Goal: Information Seeking & Learning: Learn about a topic

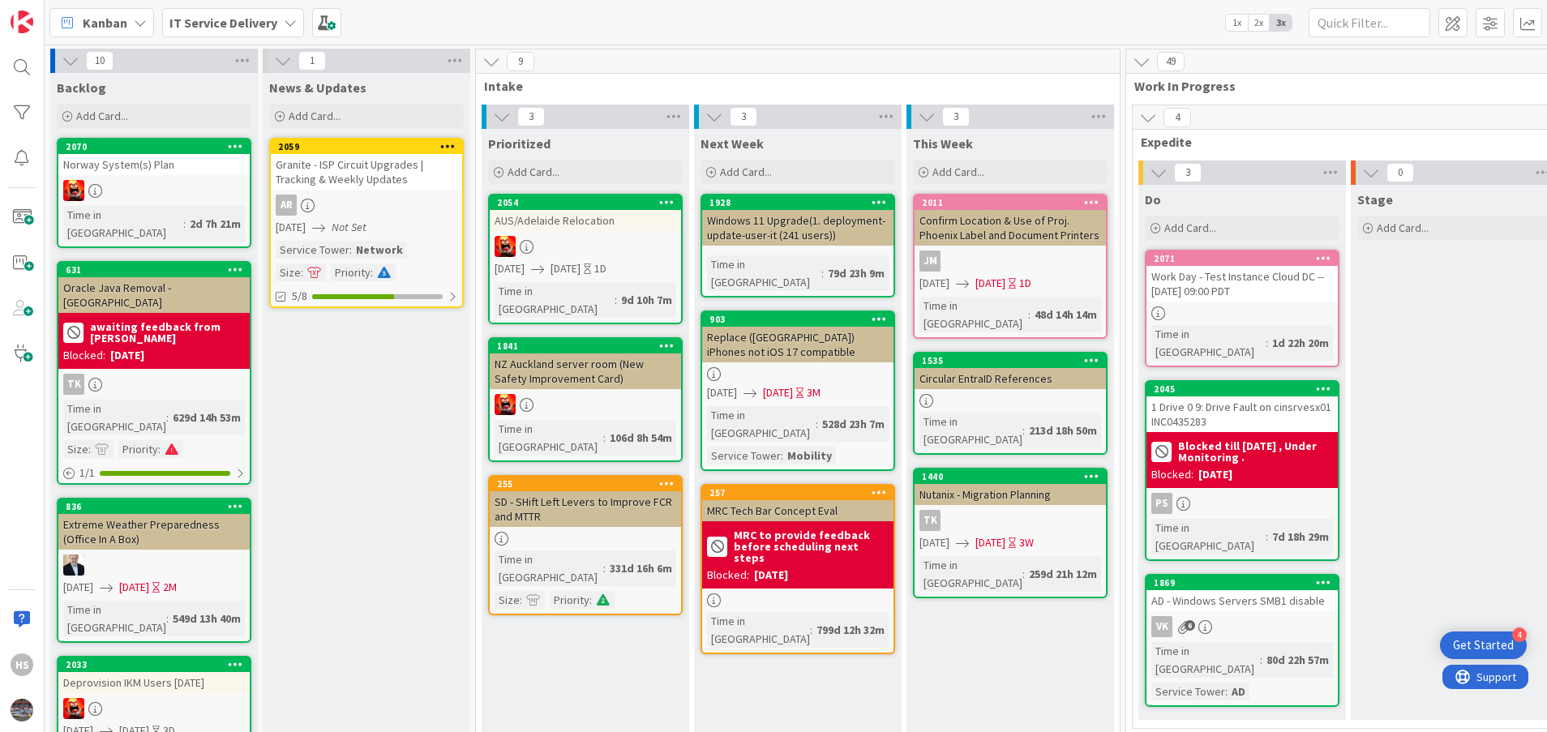
scroll to position [606, 747]
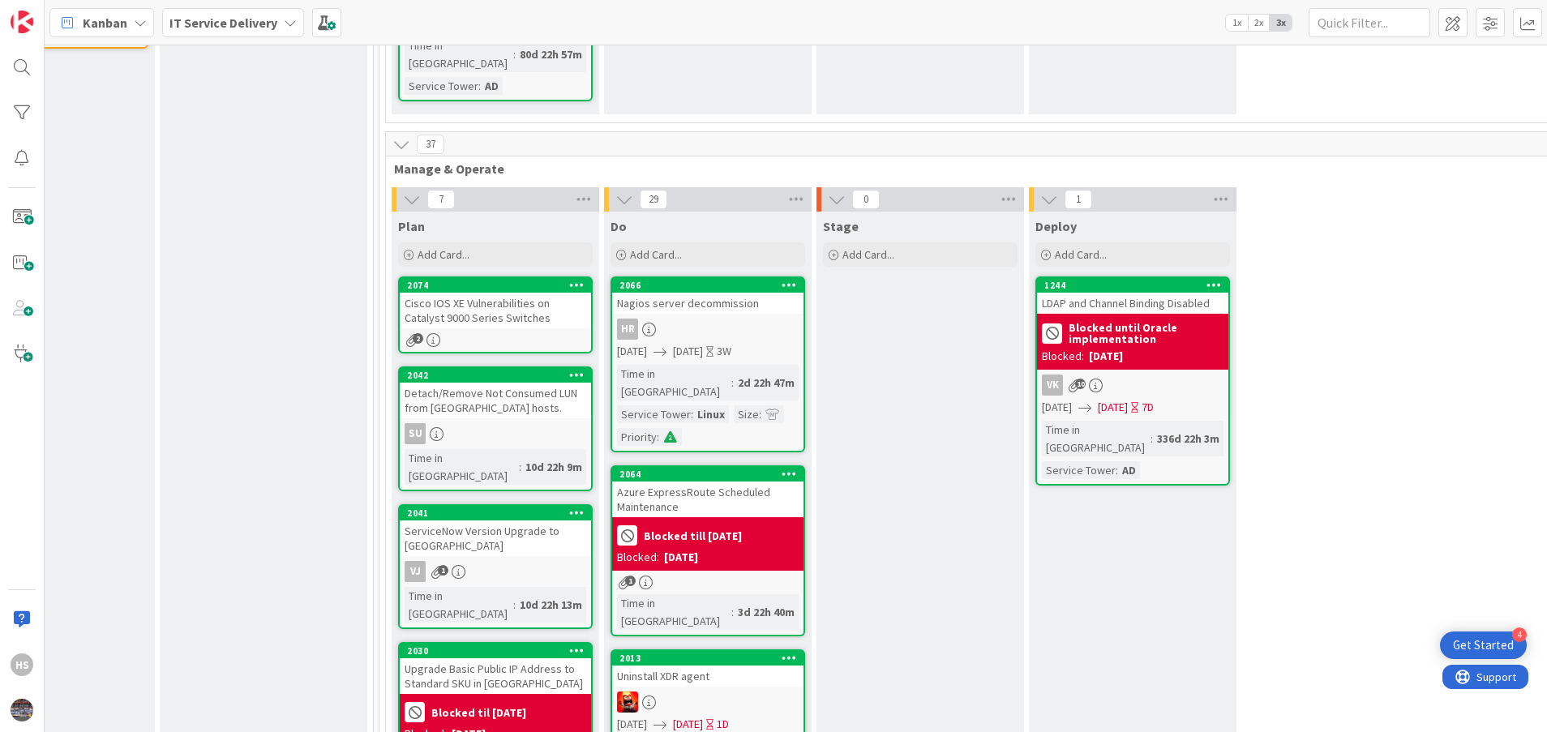
click at [518, 293] on div "Cisco IOS XE Vulnerabilities on Catalyst 9000 Series Switches" at bounding box center [495, 311] width 191 height 36
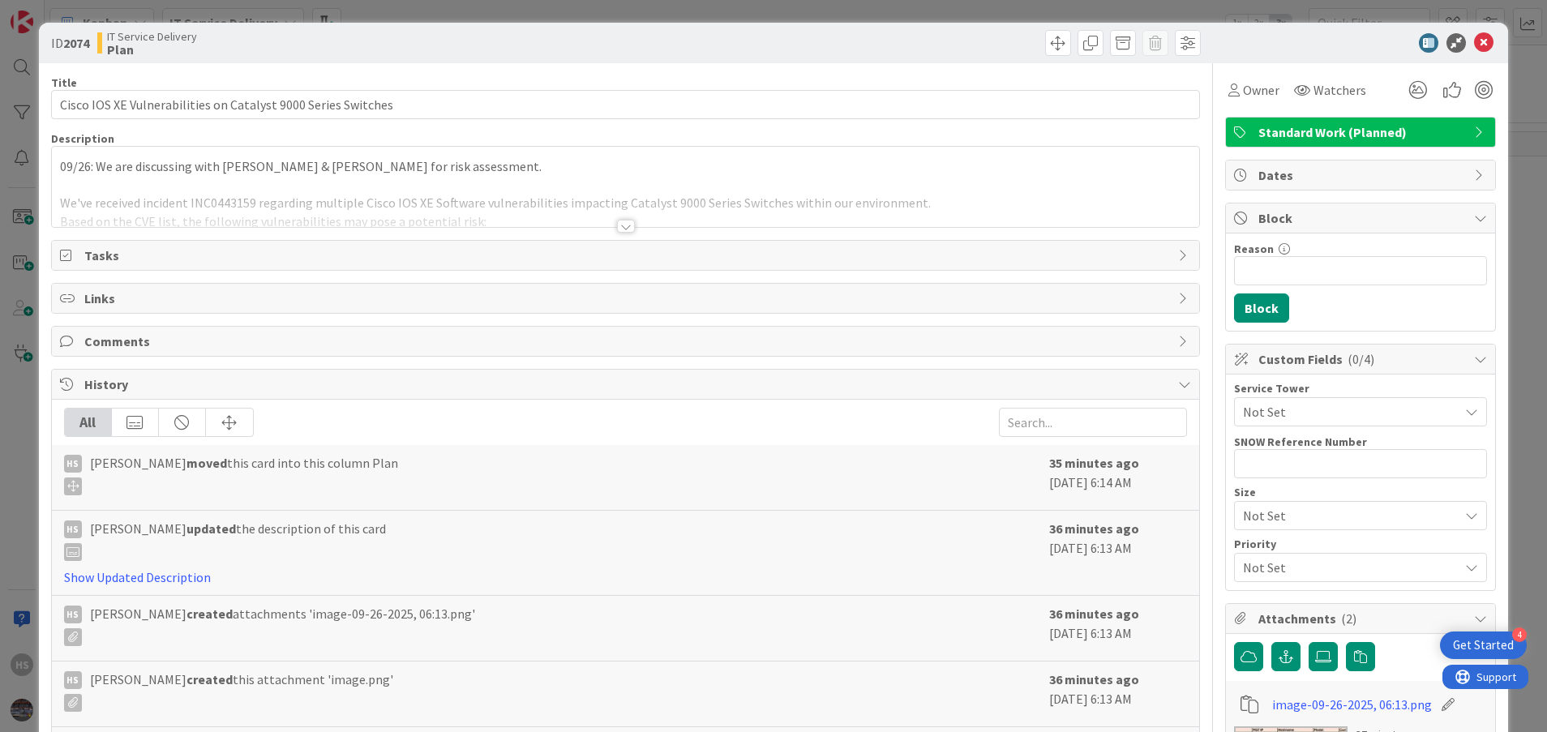
click at [619, 221] on div at bounding box center [626, 226] width 18 height 13
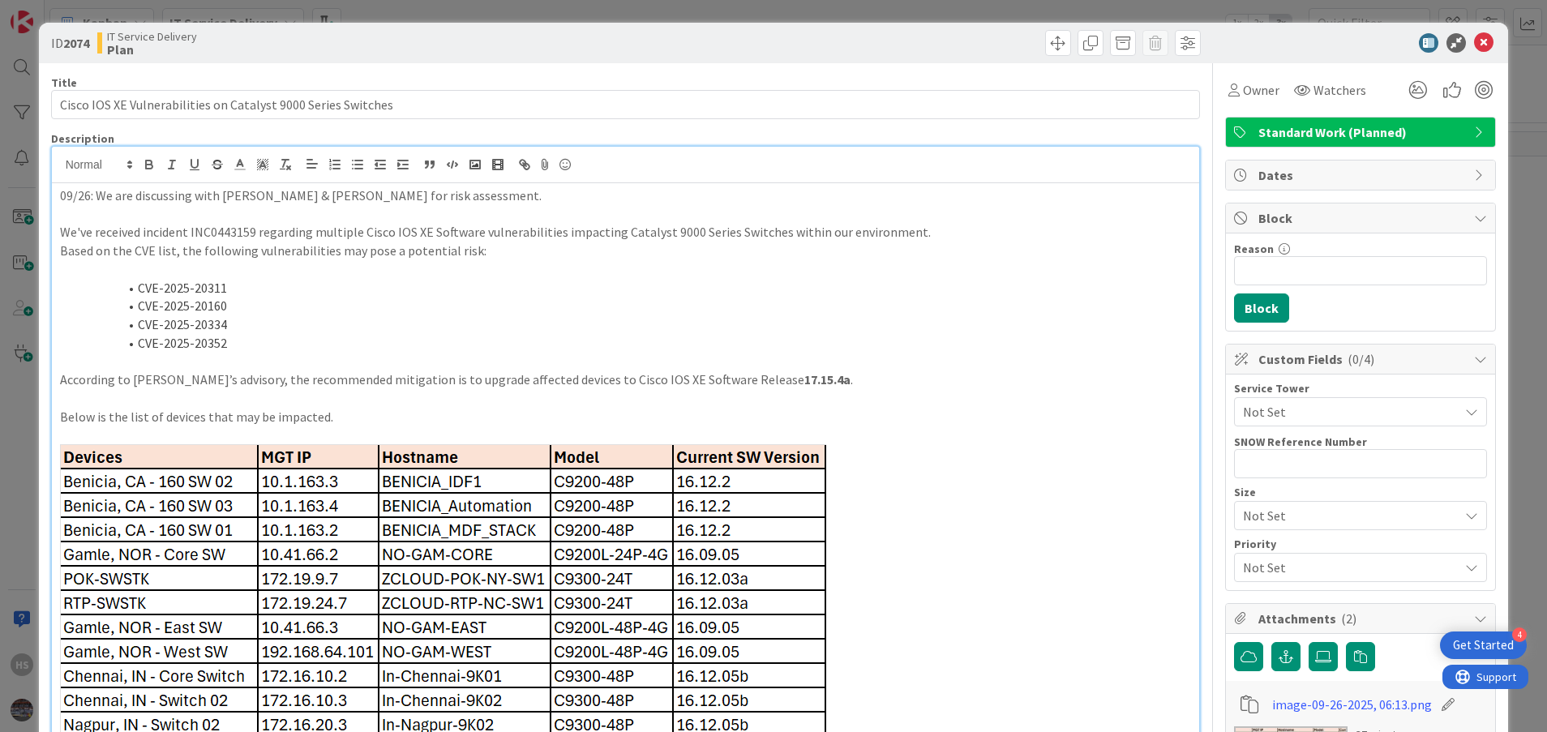
click at [389, 204] on p "09/26: We are discussing with [PERSON_NAME] & [PERSON_NAME] for risk assessment." at bounding box center [626, 195] width 1132 height 19
drag, startPoint x: 98, startPoint y: 193, endPoint x: 222, endPoint y: 199, distance: 124.2
click at [222, 199] on p "09/26: We are discussing with [PERSON_NAME] & [PERSON_NAME] for risk assessment." at bounding box center [626, 195] width 1132 height 19
click at [164, 197] on p "09/26: We are discussing with [PERSON_NAME] & [PERSON_NAME] for risk assessment." at bounding box center [626, 195] width 1132 height 19
drag, startPoint x: 98, startPoint y: 203, endPoint x: 215, endPoint y: 199, distance: 116.8
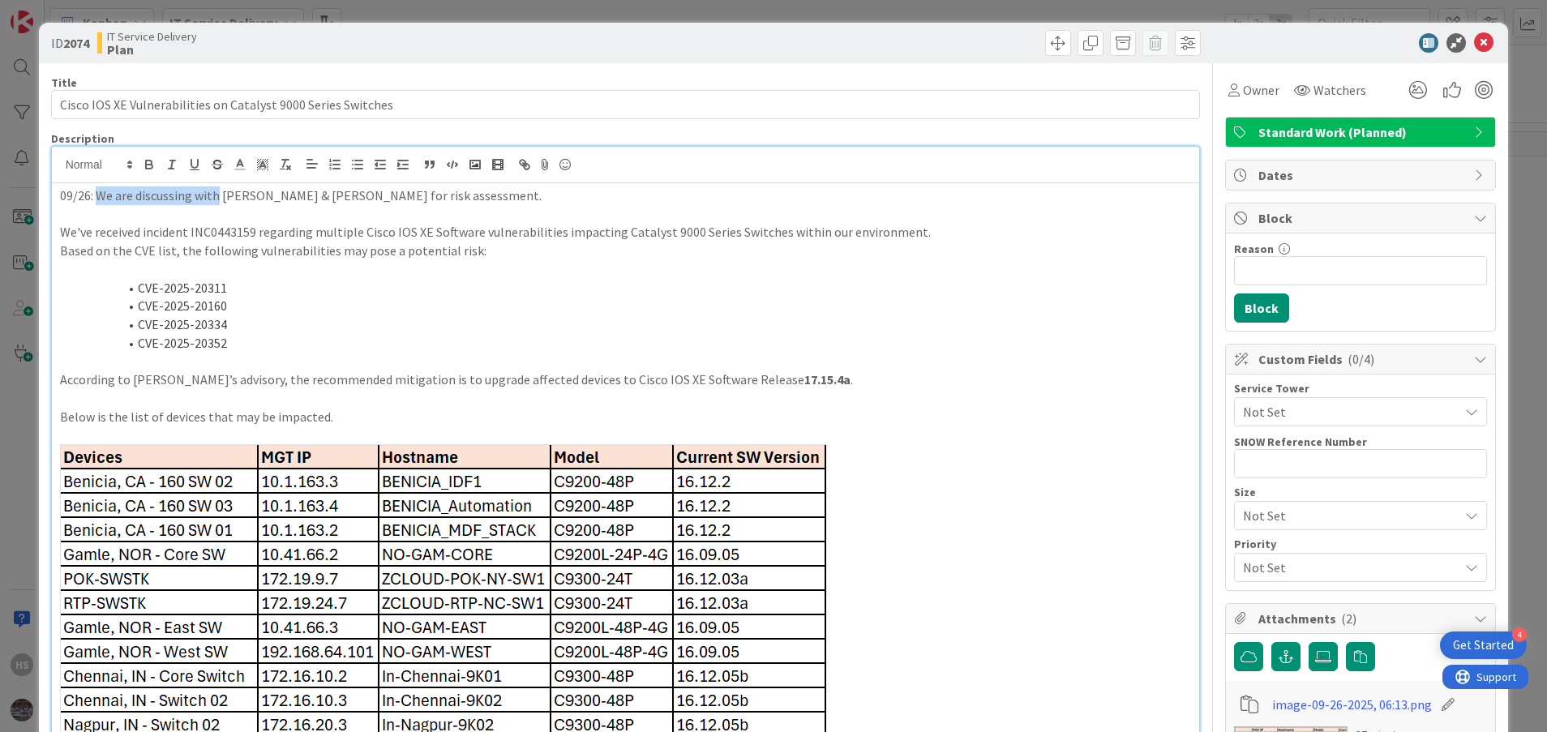
click at [215, 199] on p "09/26: We are discussing with [PERSON_NAME] & [PERSON_NAME] for risk assessment." at bounding box center [626, 195] width 1132 height 19
drag, startPoint x: 96, startPoint y: 195, endPoint x: 144, endPoint y: 200, distance: 48.9
click at [144, 200] on p "09/26: To review [PERSON_NAME] & [PERSON_NAME] for risk assessment." at bounding box center [626, 195] width 1132 height 19
click at [235, 222] on p at bounding box center [626, 214] width 1132 height 19
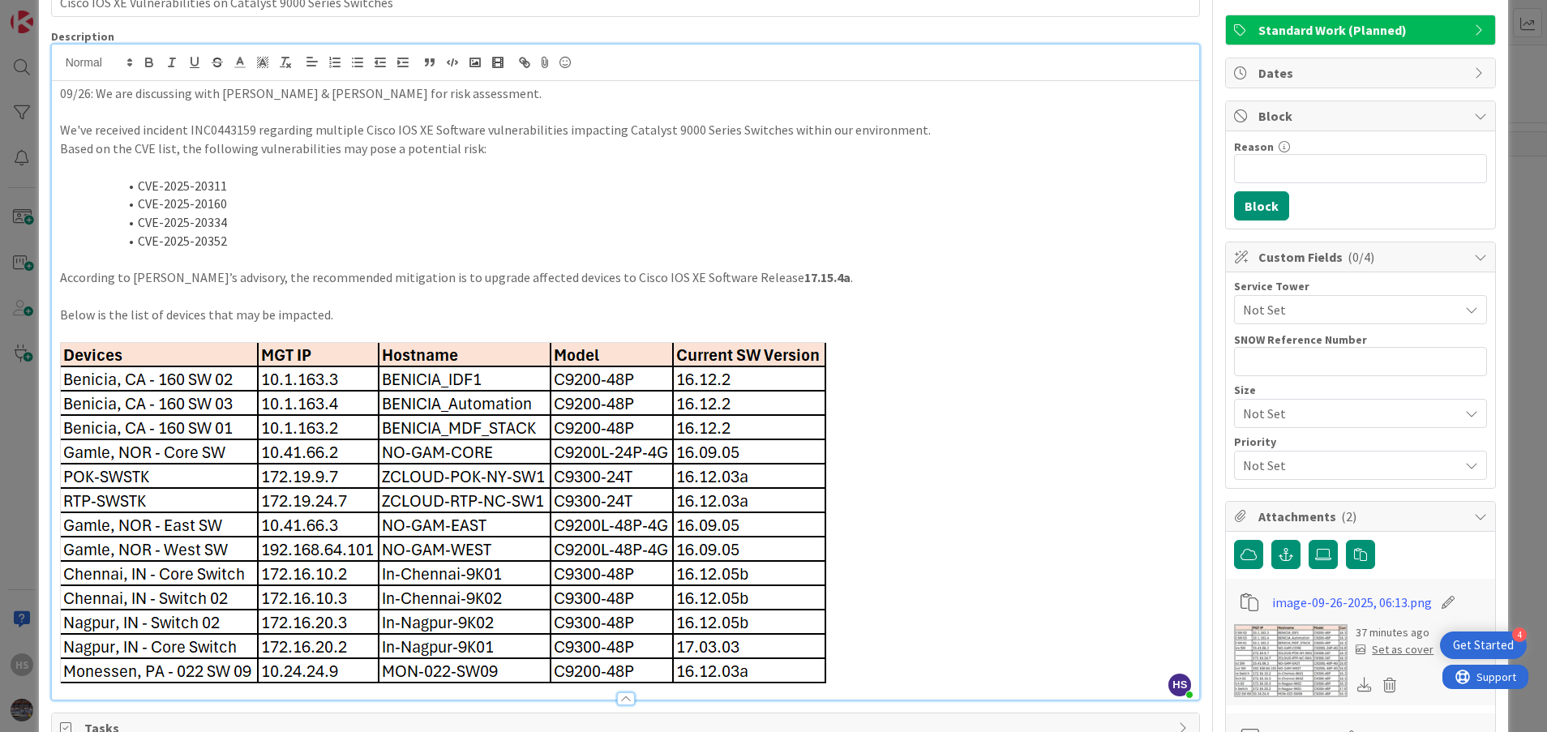
scroll to position [40, 0]
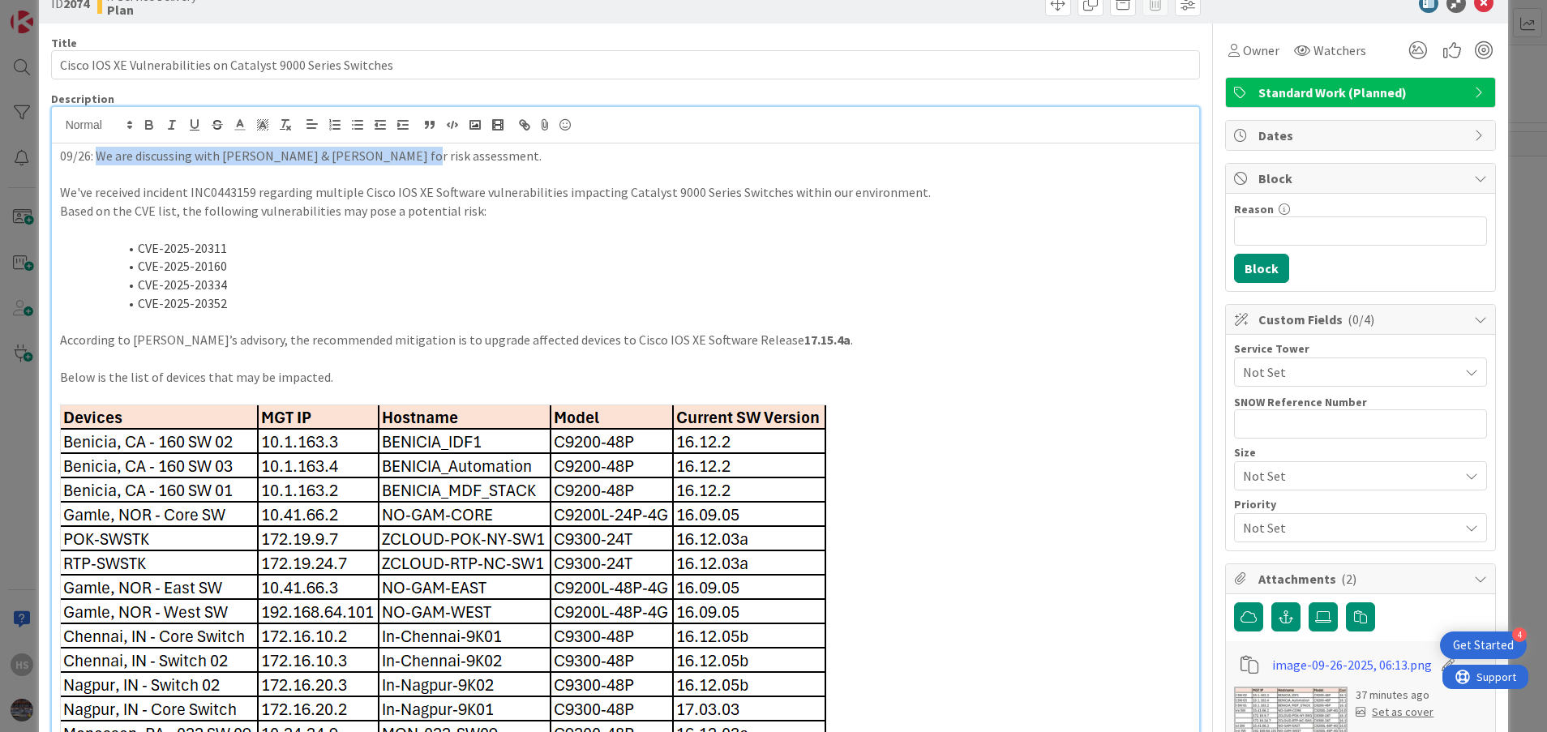
drag, startPoint x: 96, startPoint y: 152, endPoint x: 394, endPoint y: 135, distance: 298.0
click at [394, 135] on div "HS [PERSON_NAME] joined 2 m ago 09/26: We are discussing with [PERSON_NAME] & […" at bounding box center [626, 434] width 1148 height 655
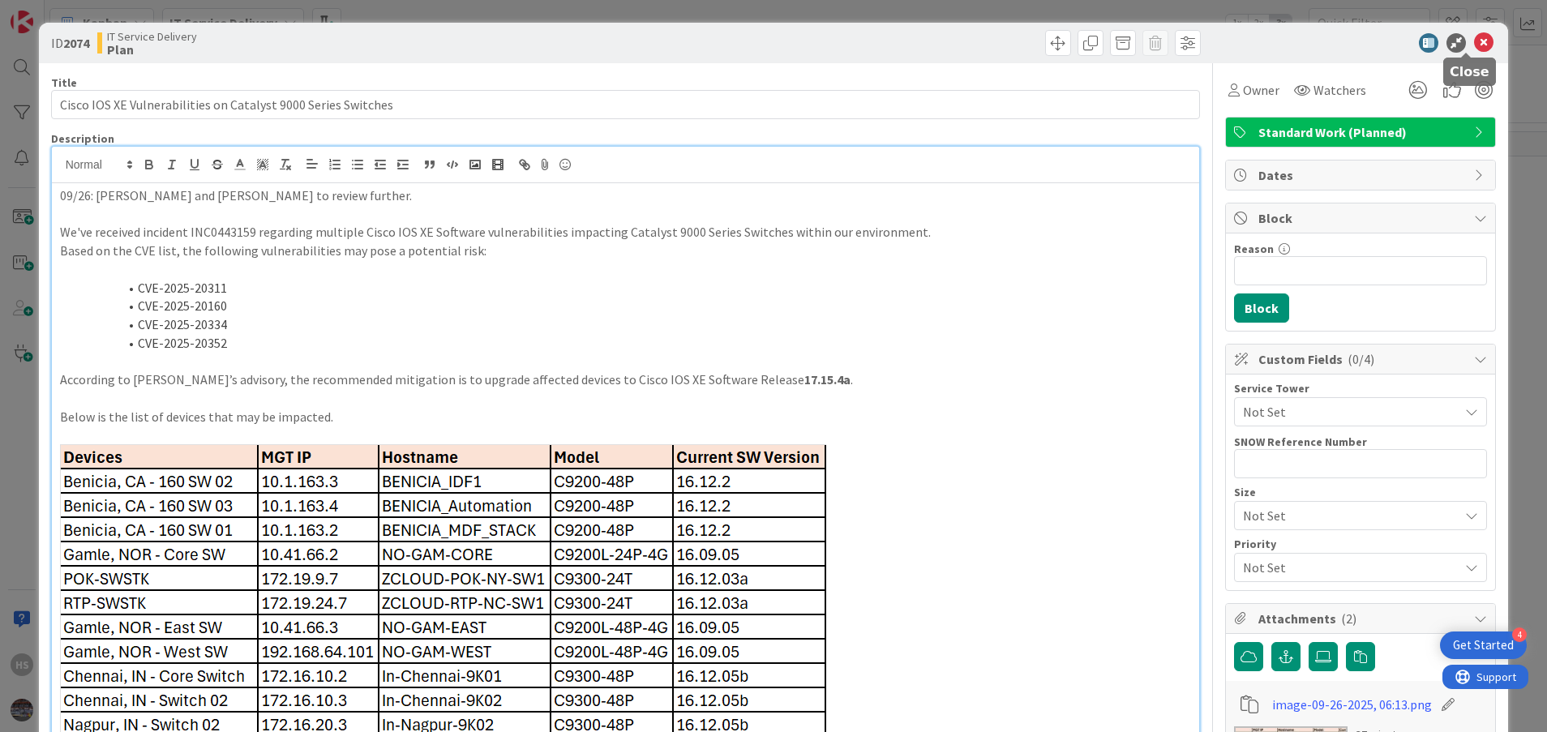
click at [1474, 48] on icon at bounding box center [1483, 42] width 19 height 19
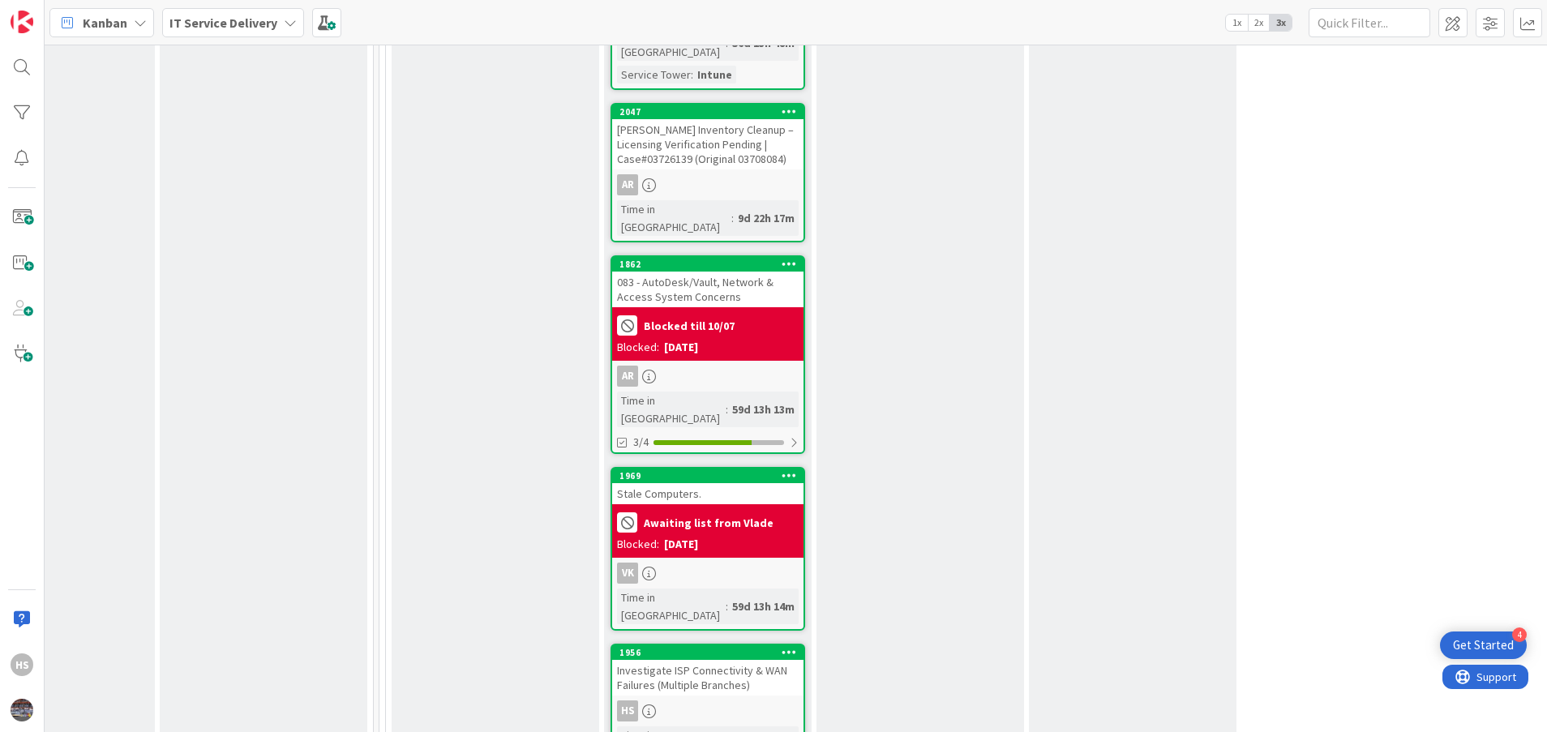
scroll to position [2930, 747]
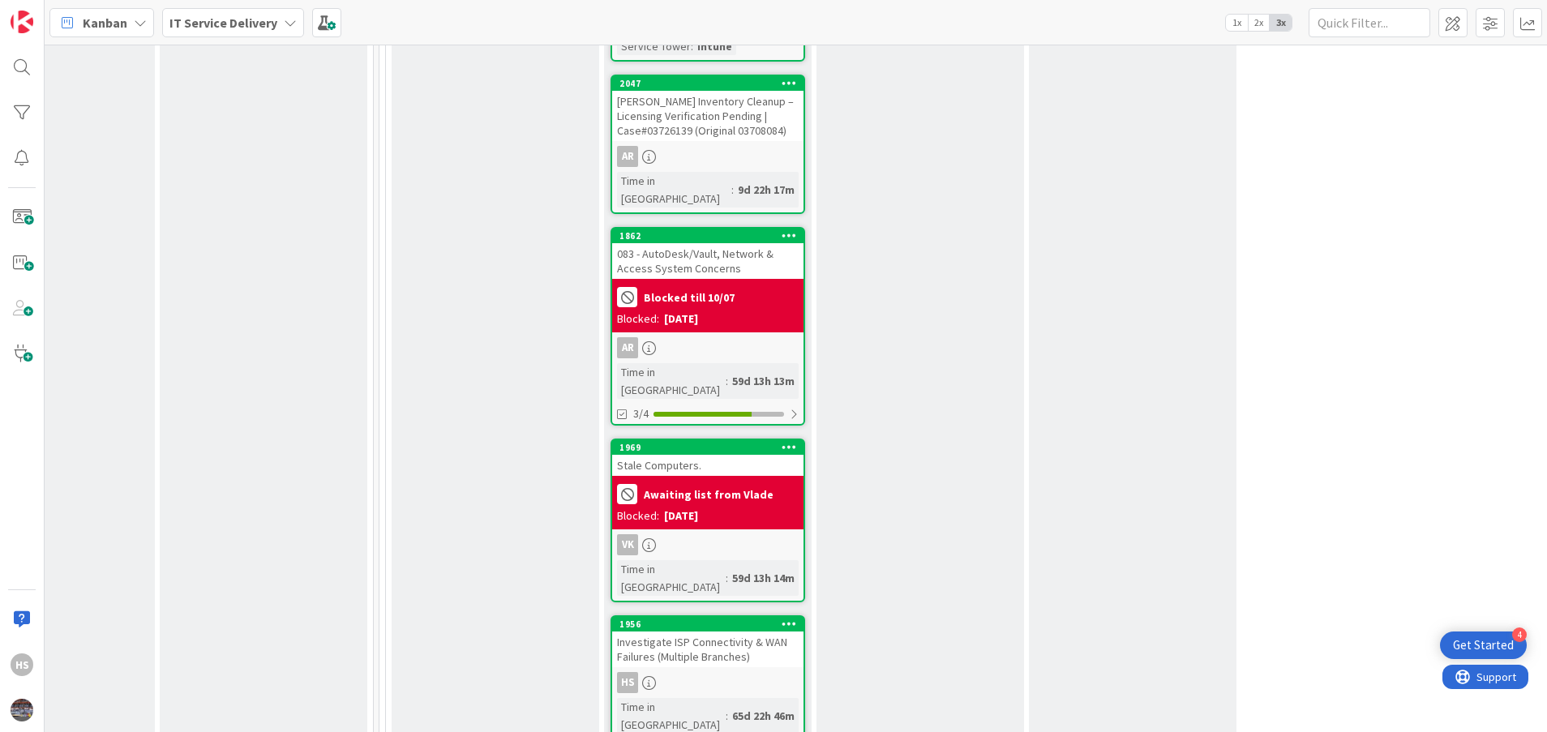
click at [684, 615] on div "1956 Investigate ISP Connectivity & WAN Failures (Multiple Branches) HS Time in…" at bounding box center [708, 687] width 195 height 145
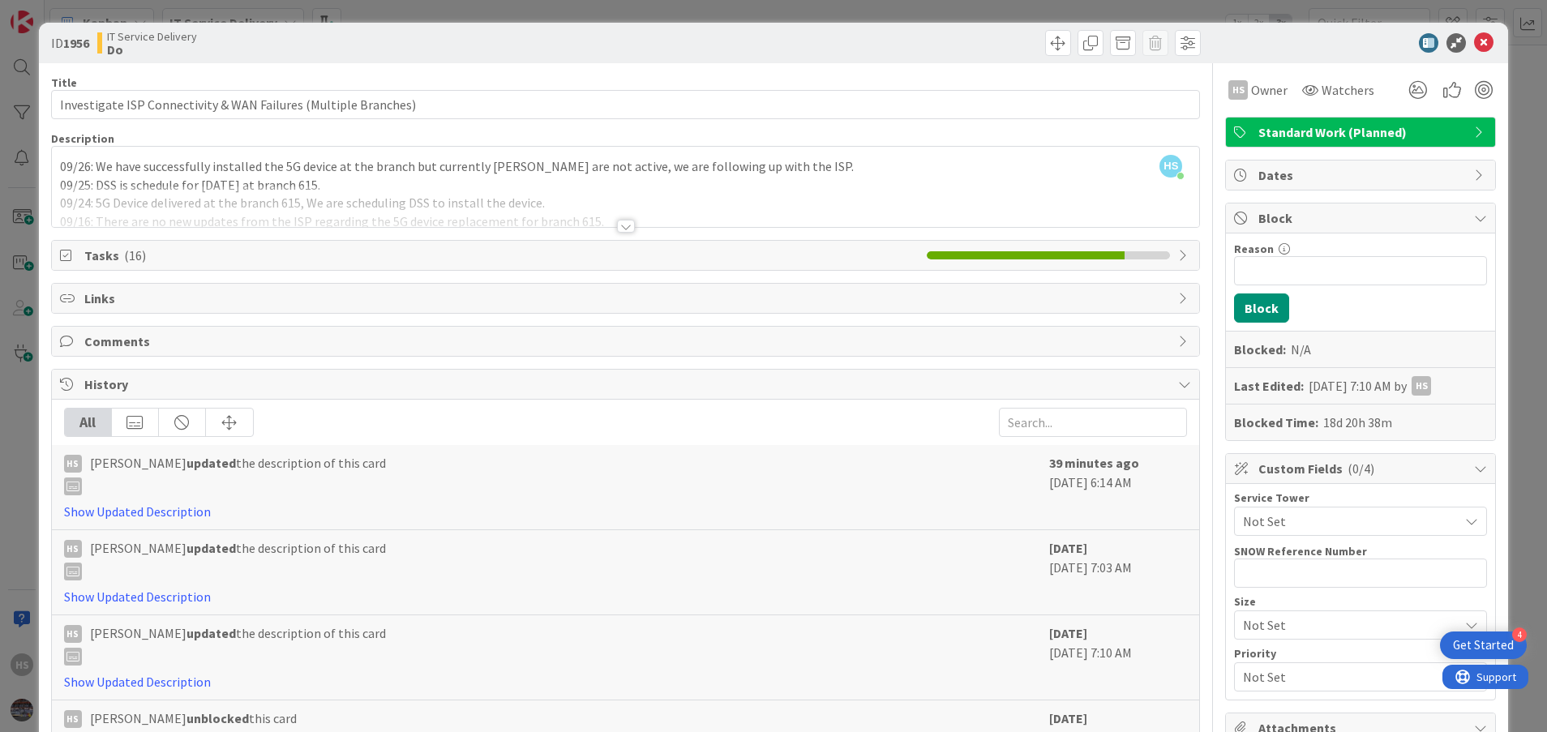
click at [618, 222] on div at bounding box center [626, 226] width 18 height 13
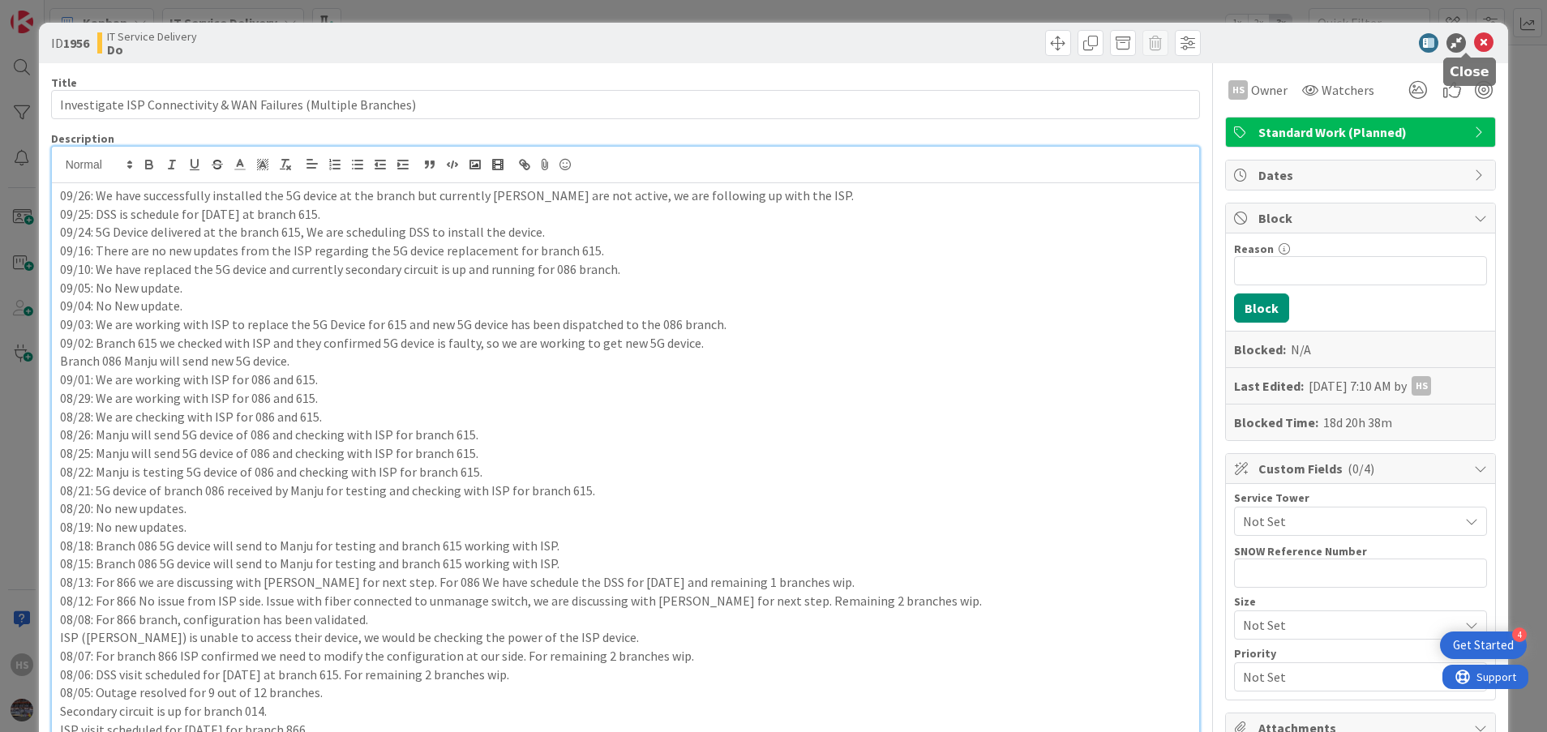
click at [1474, 44] on icon at bounding box center [1483, 42] width 19 height 19
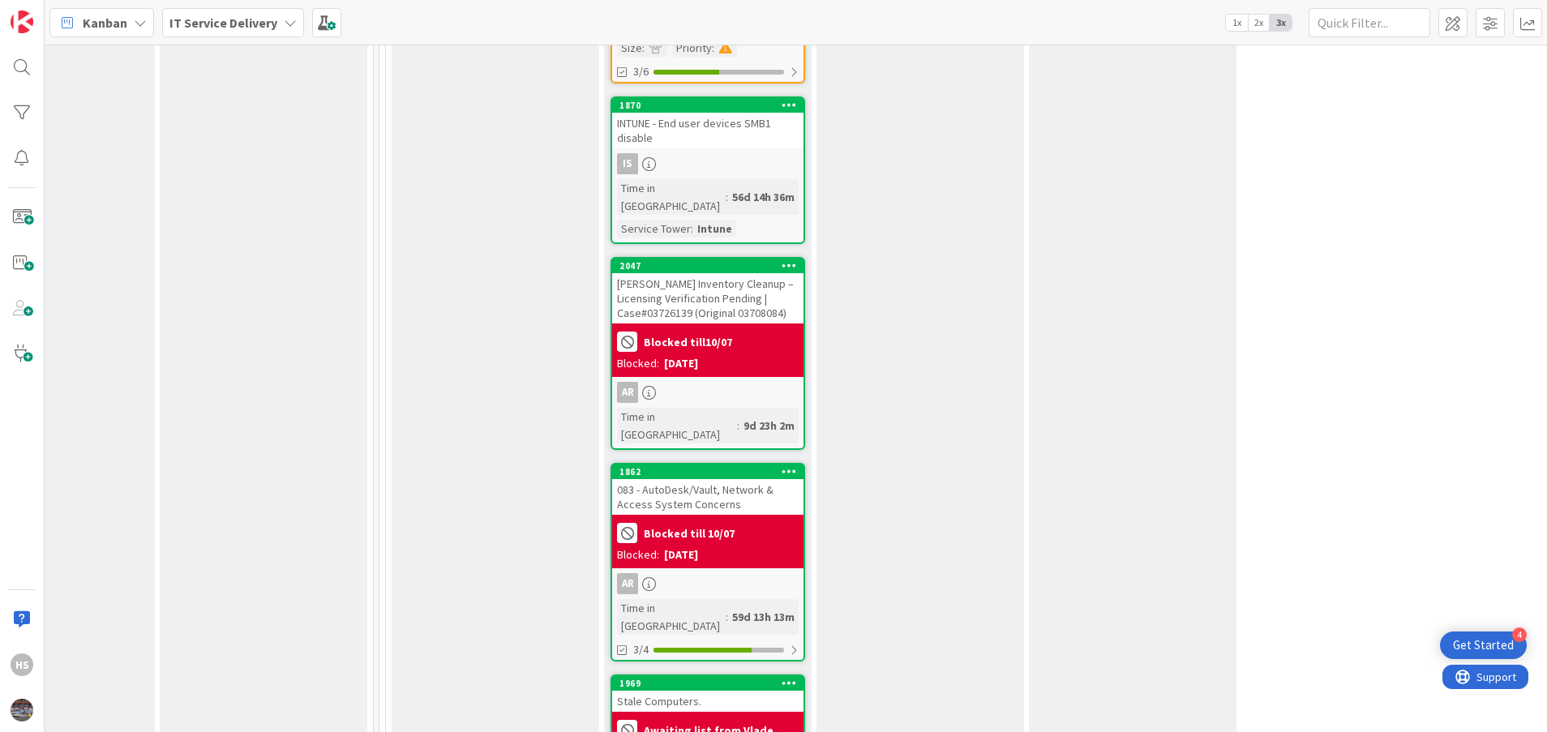
scroll to position [2709, 747]
